Goal: Information Seeking & Learning: Learn about a topic

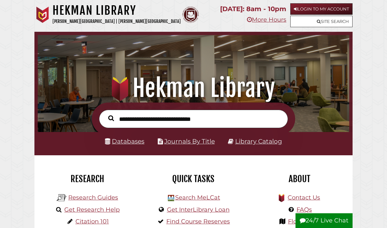
scroll to position [103, 308]
click at [338, 10] on link "Login to My Account" at bounding box center [321, 8] width 62 height 11
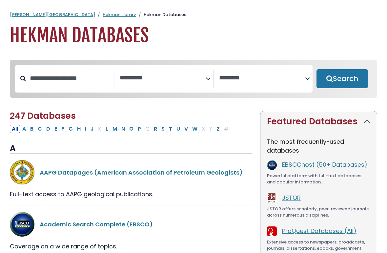
select select "Database Subject Filter"
select select "Database Vendors Filter"
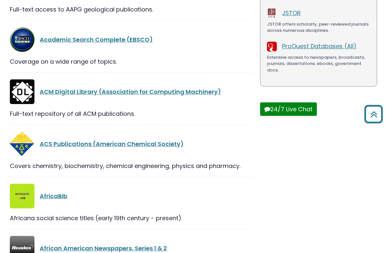
scroll to position [184, 0]
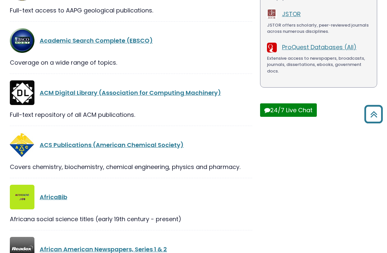
click at [126, 40] on link "Academic Search Complete (EBSCO)" at bounding box center [96, 40] width 113 height 8
click at [134, 39] on link "Academic Search Complete (EBSCO)" at bounding box center [96, 40] width 113 height 8
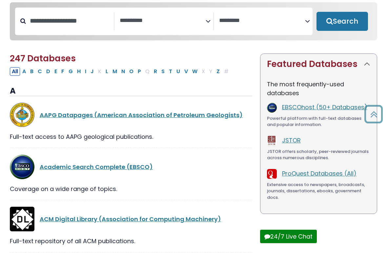
scroll to position [53, 0]
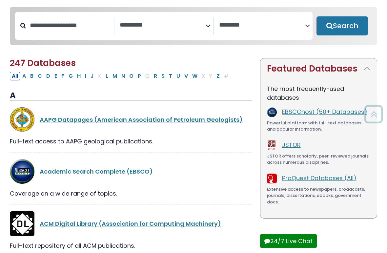
click at [120, 124] on link "AAPG Datapages (American Association of Petroleum Geologists)" at bounding box center [141, 119] width 203 height 8
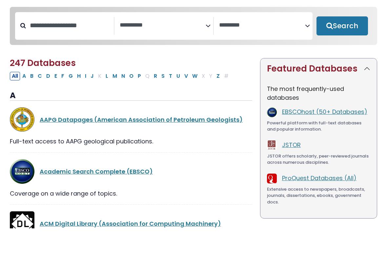
click at [108, 192] on link "Academic Search Complete (EBSCO)" at bounding box center [96, 196] width 113 height 8
click at [134, 192] on link "Academic Search Complete (EBSCO)" at bounding box center [96, 196] width 113 height 8
click at [116, 192] on link "Academic Search Complete (EBSCO)" at bounding box center [96, 196] width 113 height 8
click at [136, 192] on link "Academic Search Complete (EBSCO)" at bounding box center [96, 196] width 113 height 8
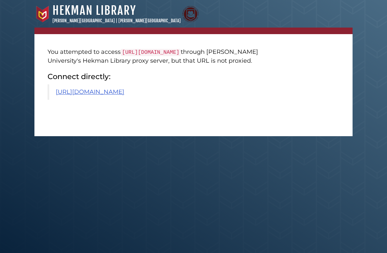
scroll to position [1, 0]
